Goal: Register for event/course

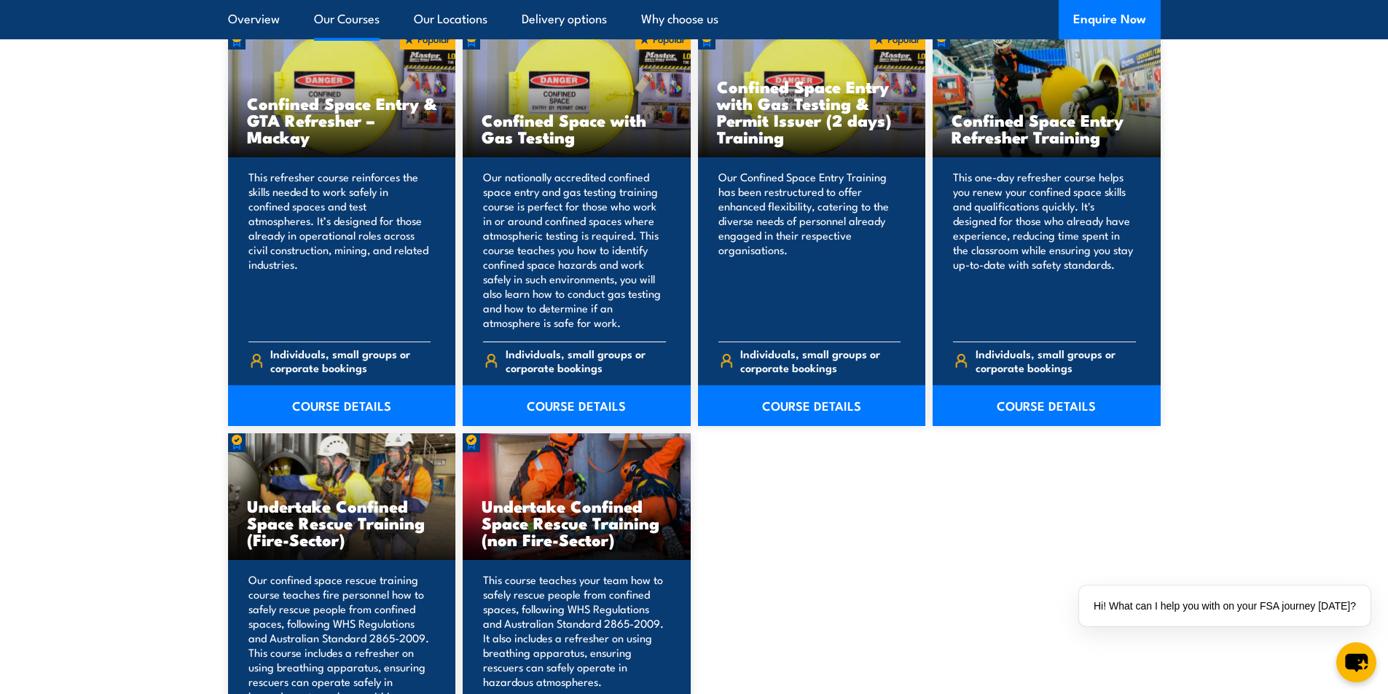
scroll to position [1245, 0]
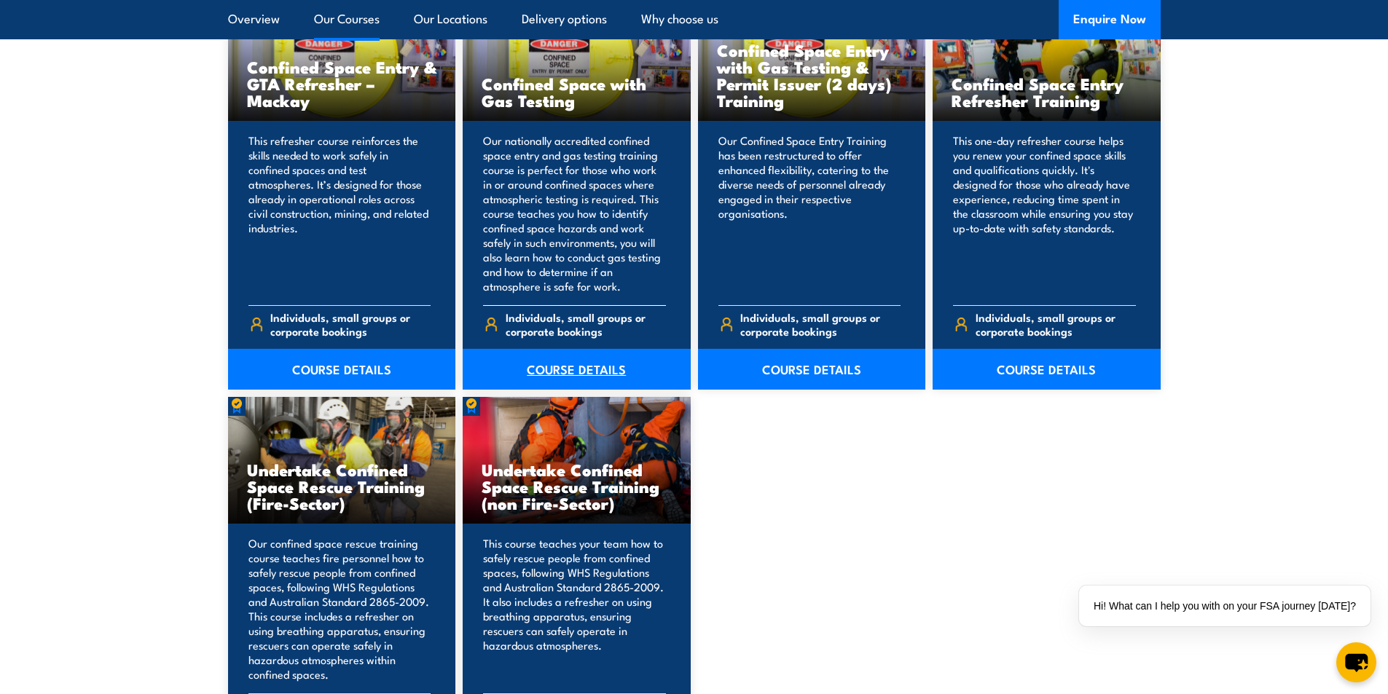
click at [630, 366] on link "COURSE DETAILS" at bounding box center [577, 369] width 228 height 41
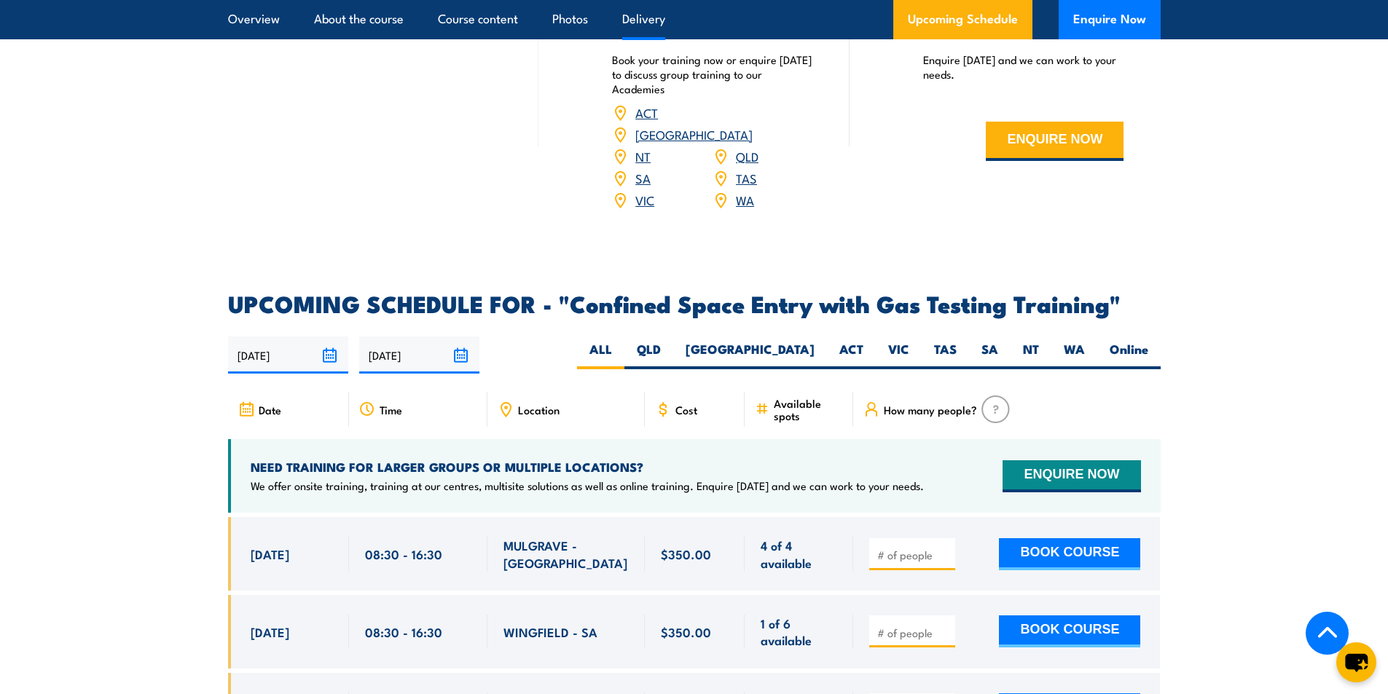
scroll to position [2405, 0]
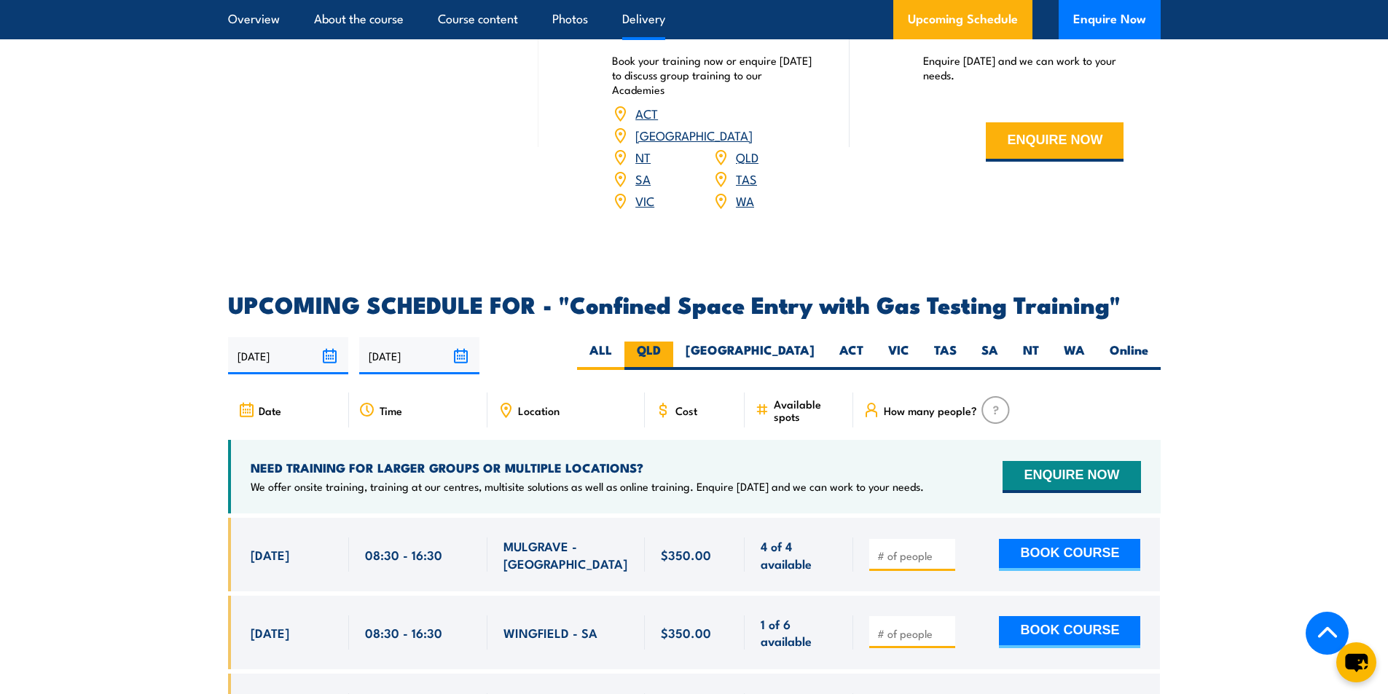
click at [673, 350] on label "QLD" at bounding box center [648, 356] width 49 height 28
click at [670, 350] on input "QLD" at bounding box center [665, 346] width 9 height 9
radio input "true"
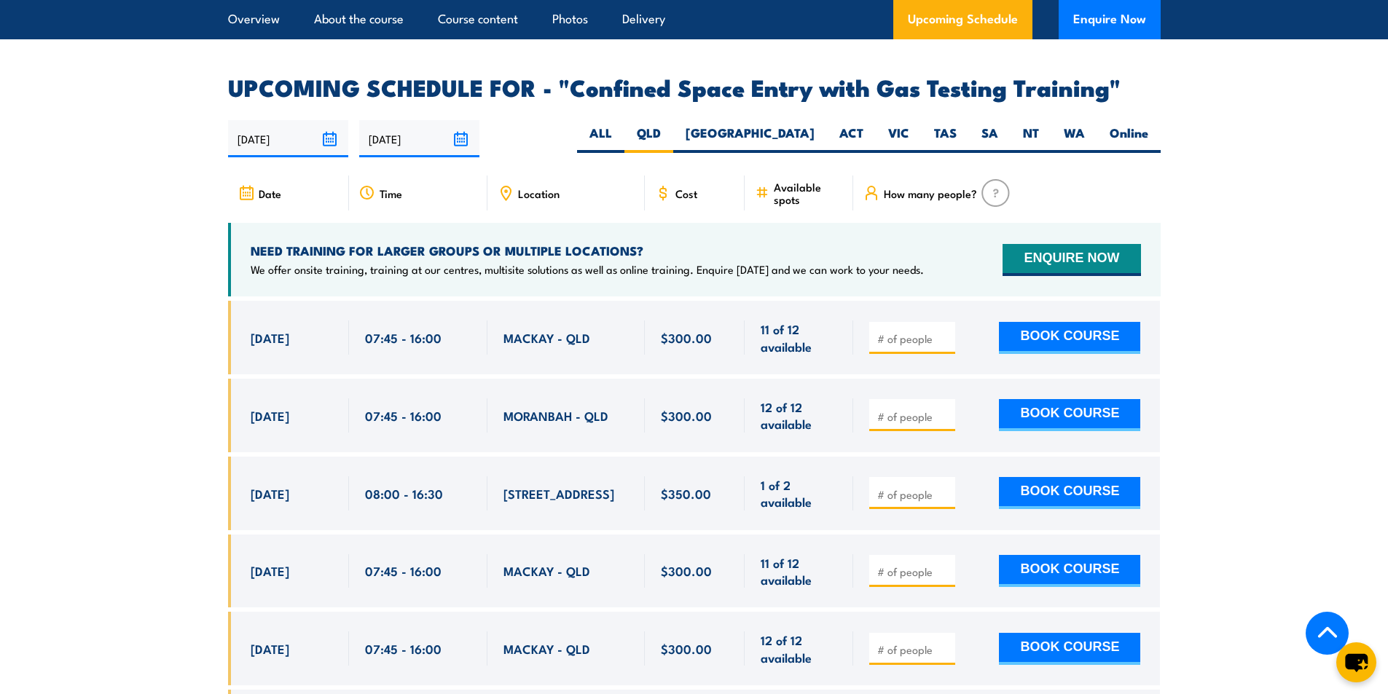
scroll to position [2620, 0]
